Goal: Task Accomplishment & Management: Use online tool/utility

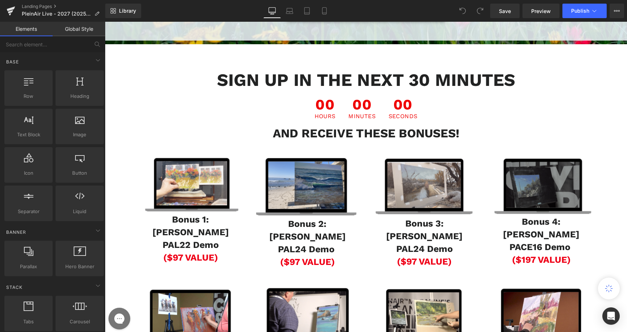
scroll to position [662, 0]
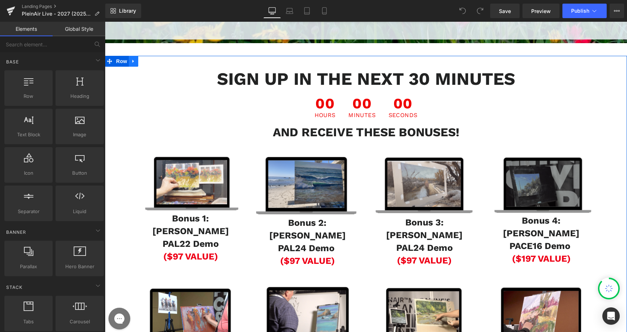
click at [132, 64] on icon at bounding box center [133, 60] width 5 height 5
click at [133, 64] on icon at bounding box center [133, 60] width 5 height 5
click at [134, 64] on icon at bounding box center [133, 61] width 5 height 5
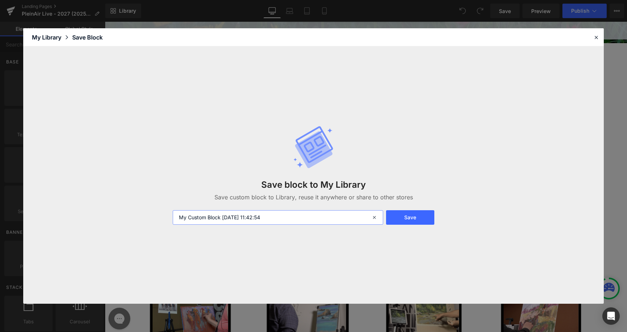
click at [206, 214] on input "My Custom Block [DATE] 11:42:54" at bounding box center [278, 217] width 210 height 15
type input "PAL25-PSL25-BONUS"
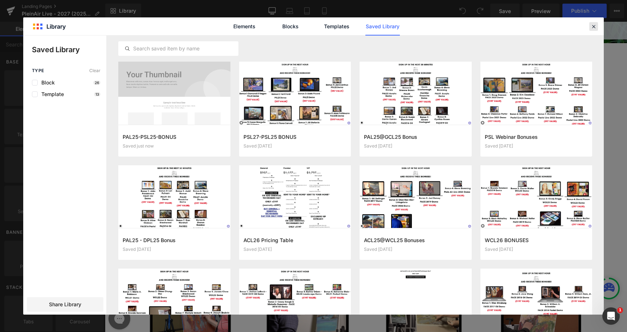
click at [595, 24] on icon at bounding box center [593, 26] width 7 height 7
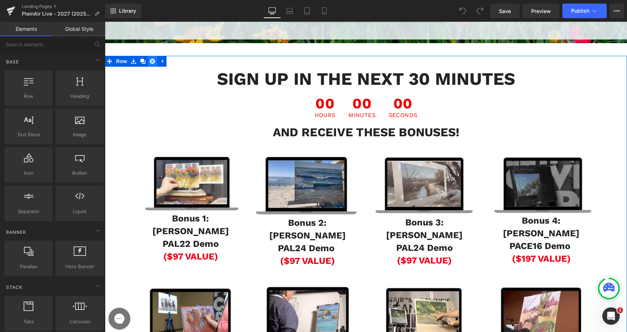
click at [153, 64] on icon at bounding box center [152, 60] width 5 height 5
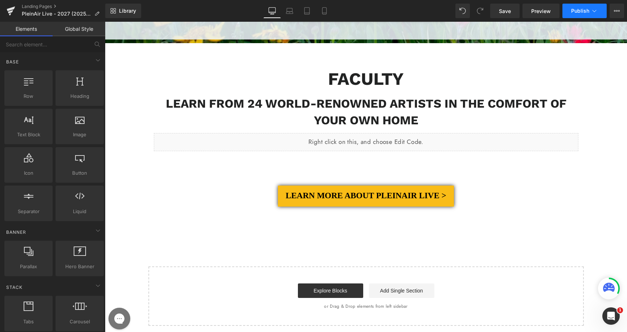
click at [581, 13] on span "Publish" at bounding box center [580, 11] width 18 height 6
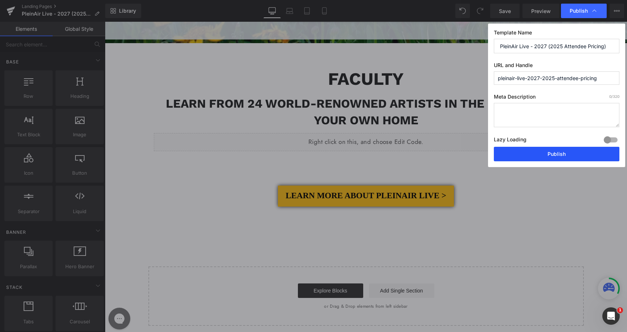
click at [563, 155] on button "Publish" at bounding box center [556, 154] width 125 height 15
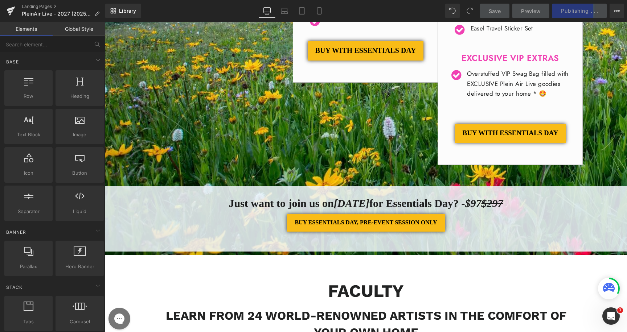
scroll to position [432, 0]
